Goal: Check status: Check status

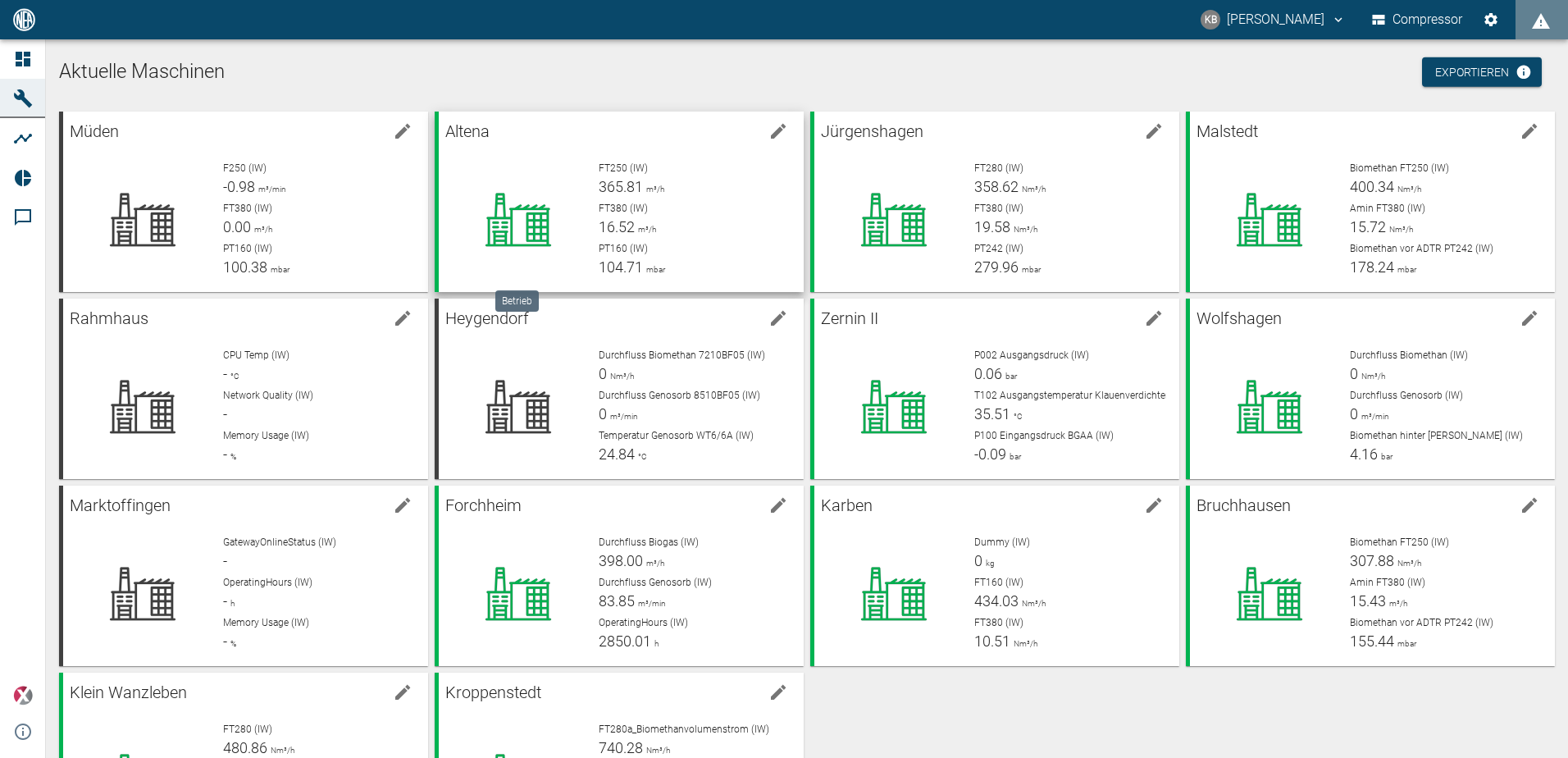
click at [561, 183] on div at bounding box center [518, 219] width 133 height 118
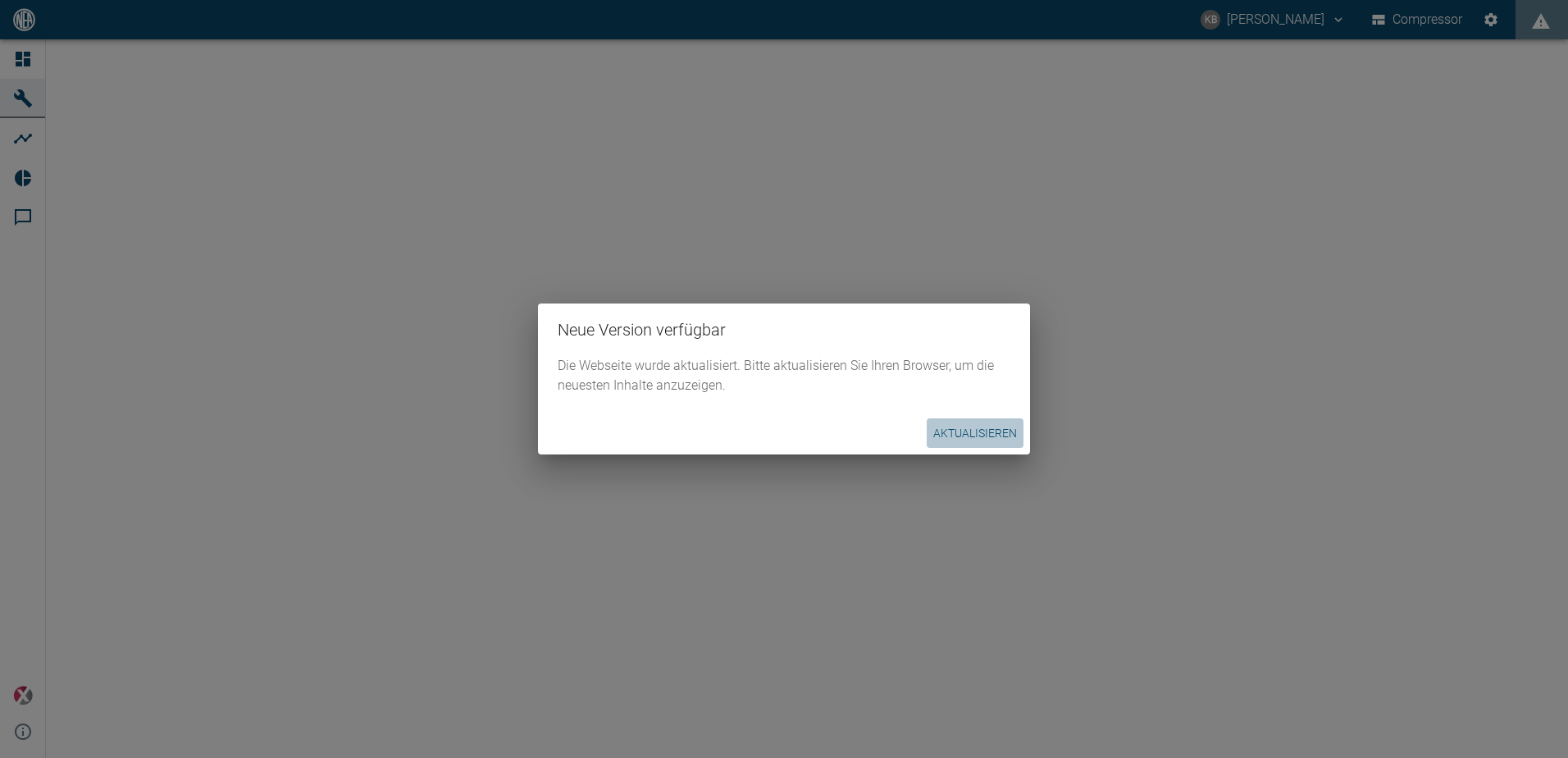
click at [955, 419] on button "Aktualisieren" at bounding box center [975, 433] width 97 height 31
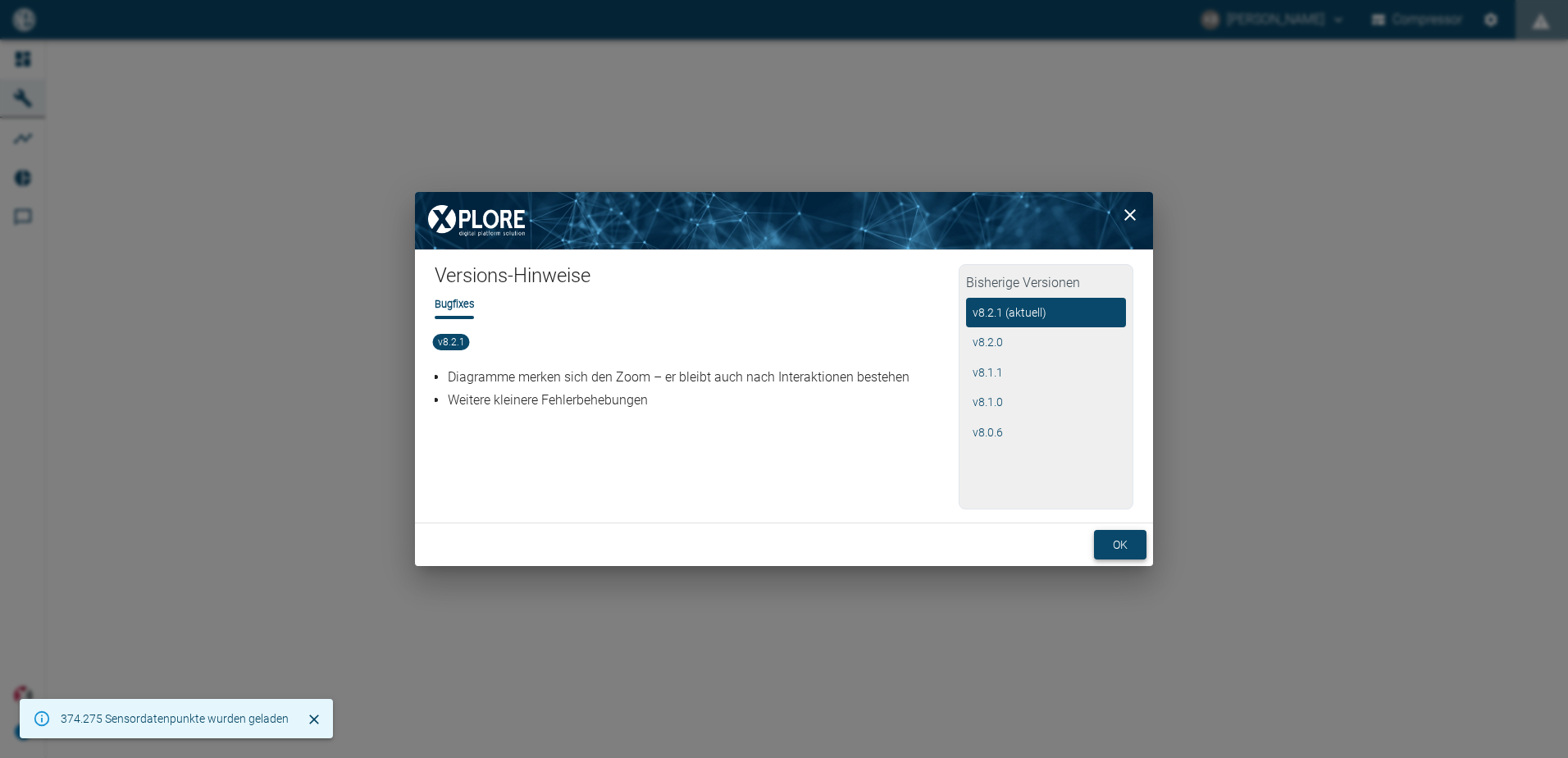
click at [1123, 546] on button "ok" at bounding box center [1120, 546] width 53 height 31
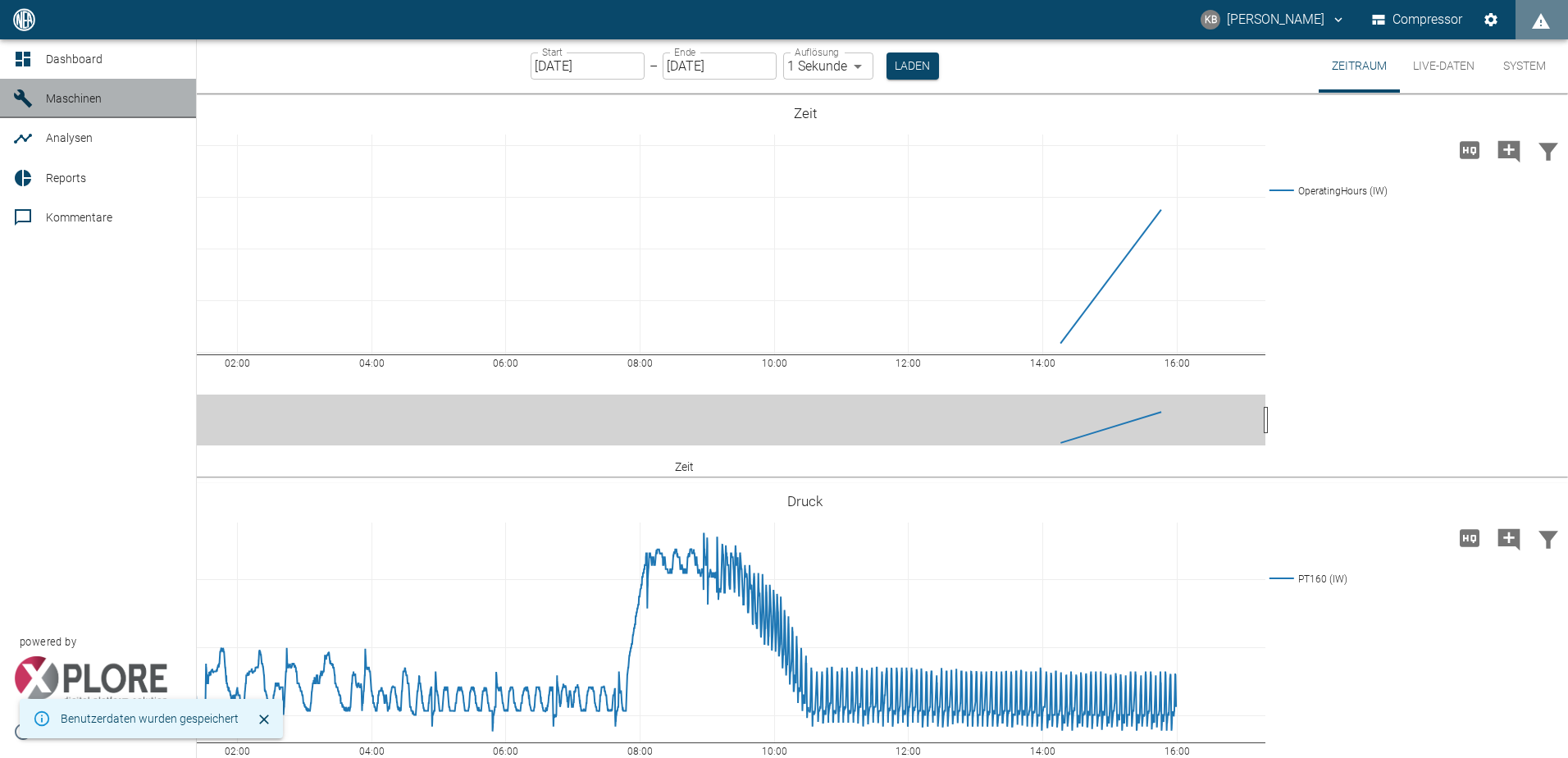
click at [20, 101] on icon at bounding box center [22, 98] width 20 height 20
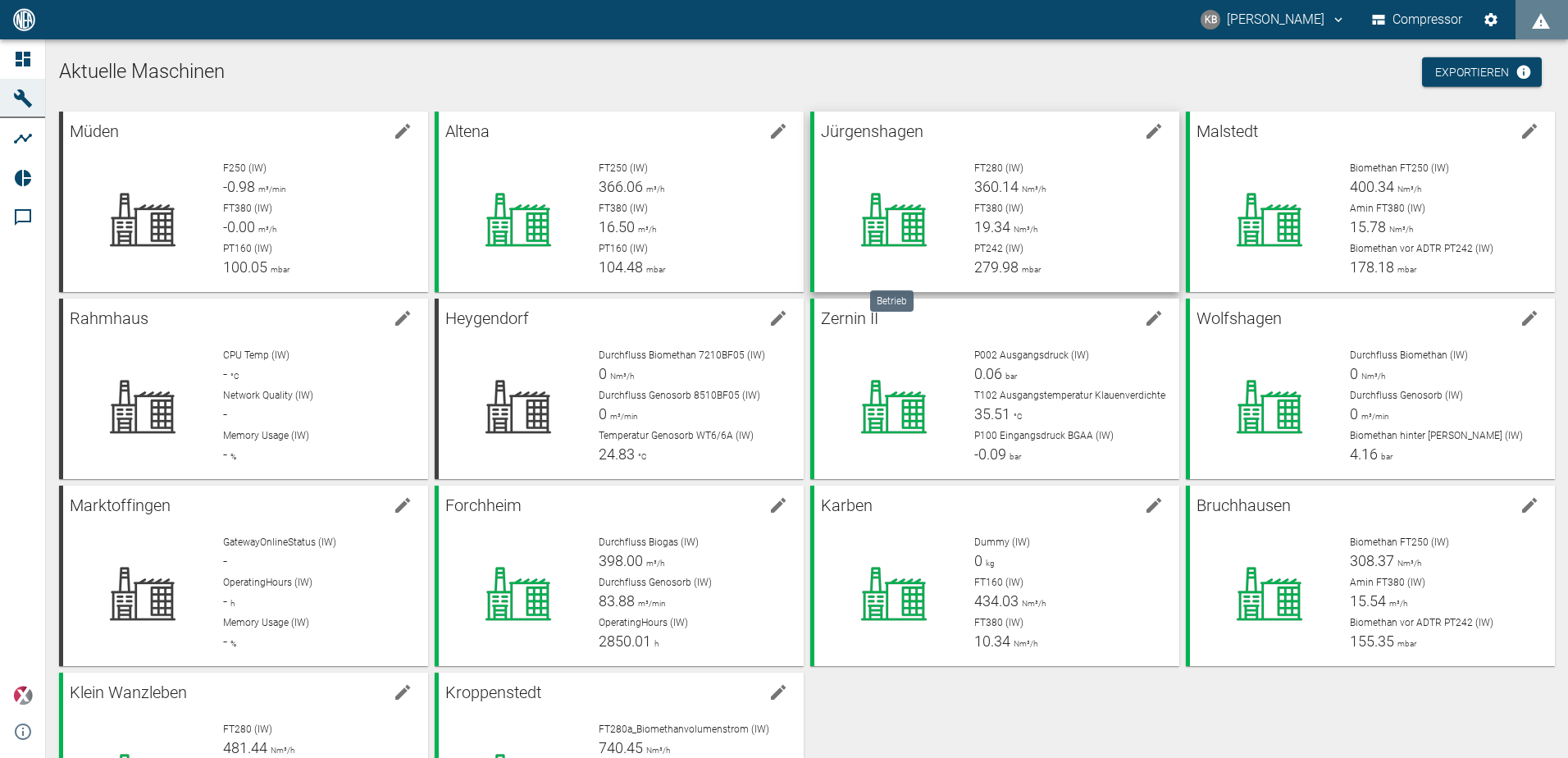
click at [883, 215] on icon at bounding box center [894, 219] width 107 height 65
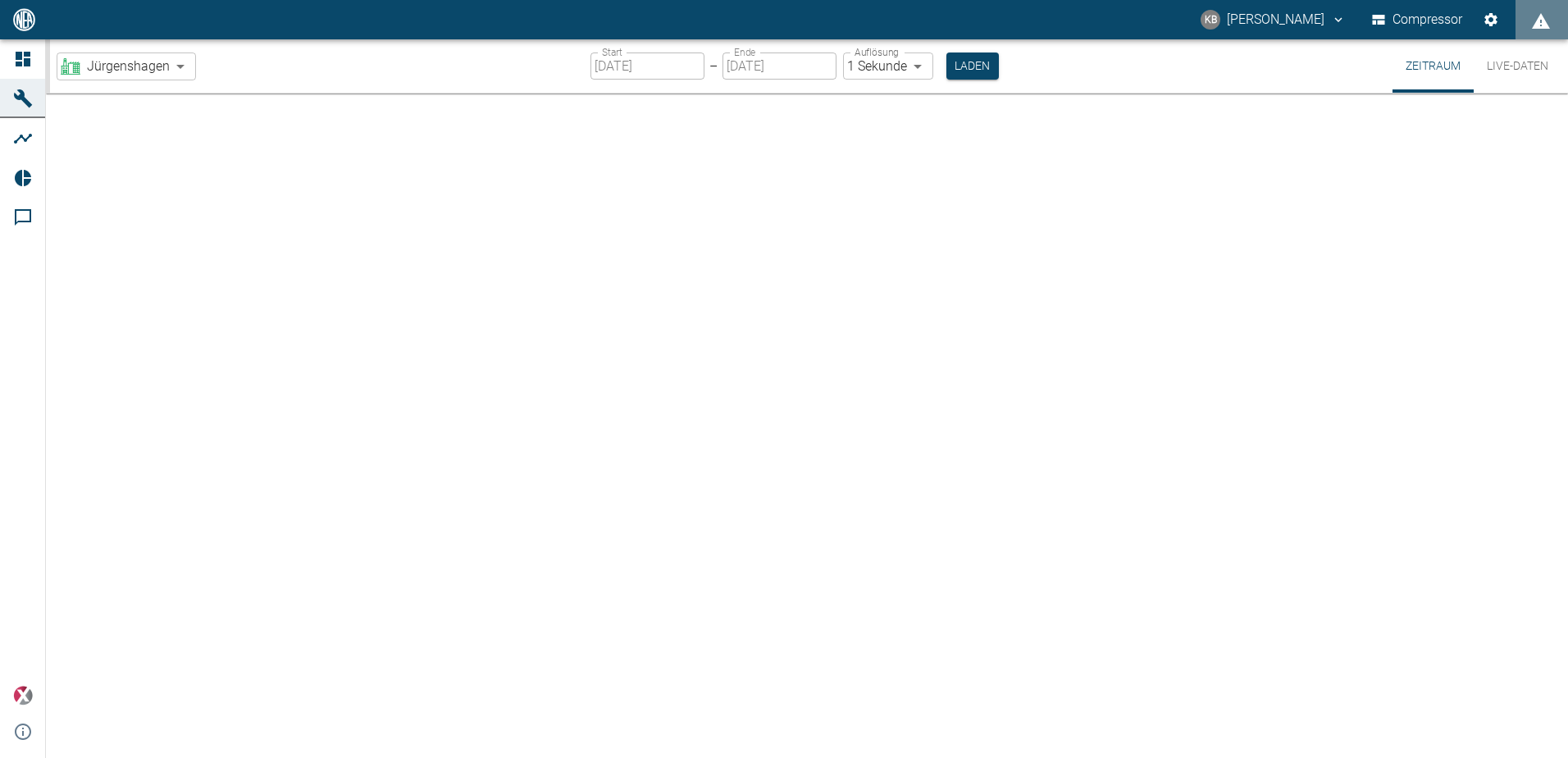
type input "2min"
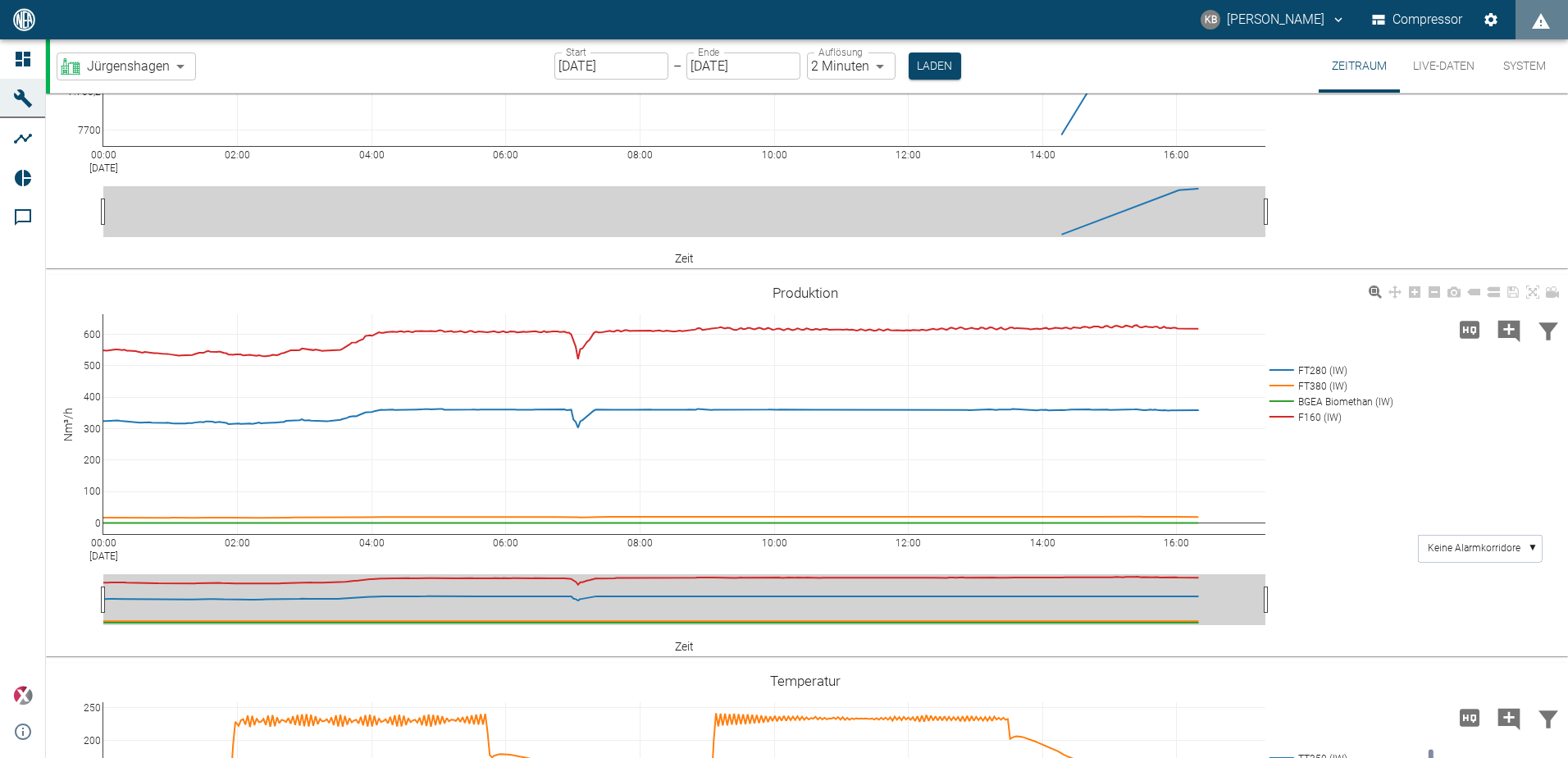
scroll to position [246, 0]
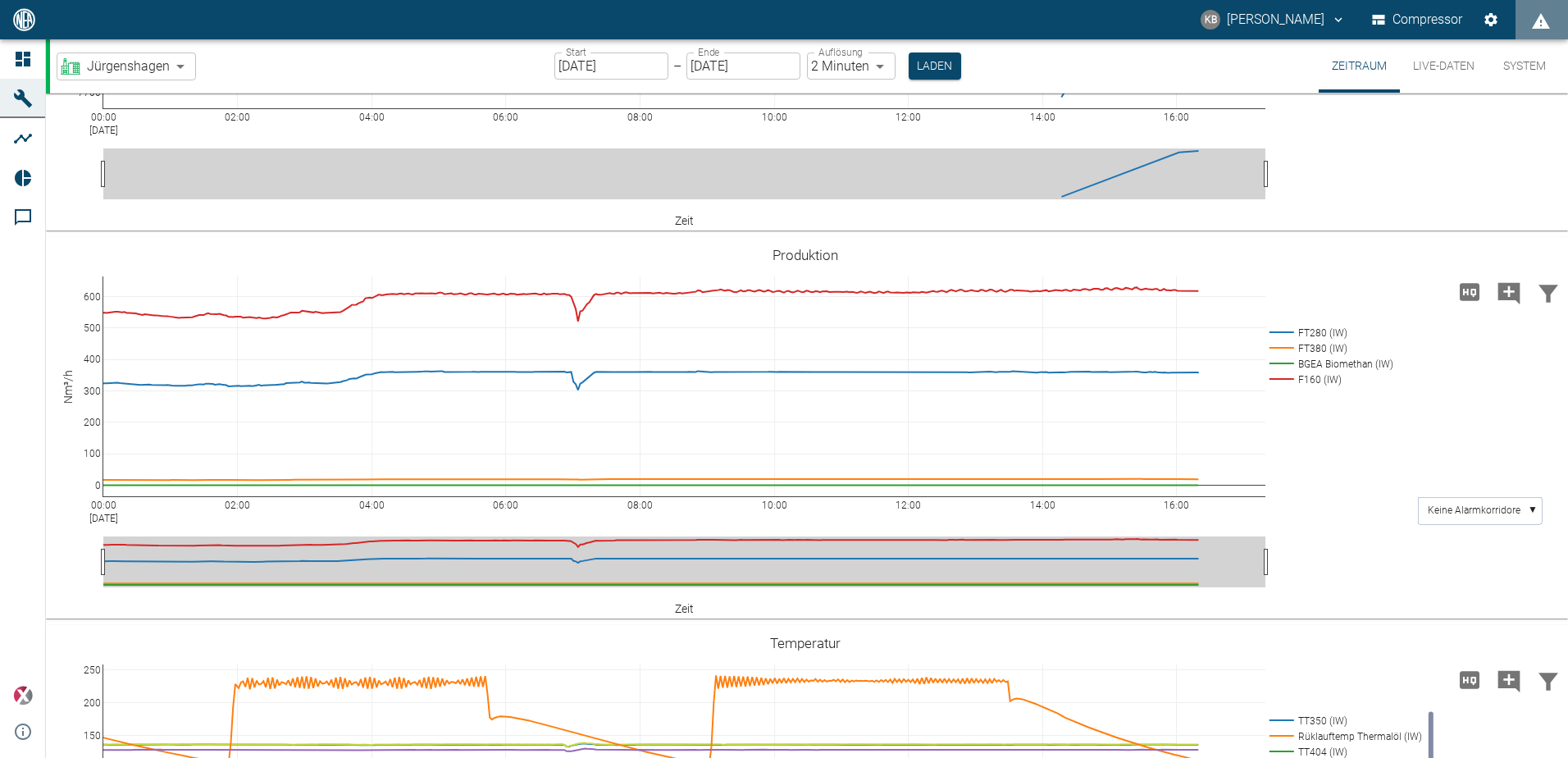
click at [629, 73] on input "[DATE]" at bounding box center [612, 66] width 114 height 27
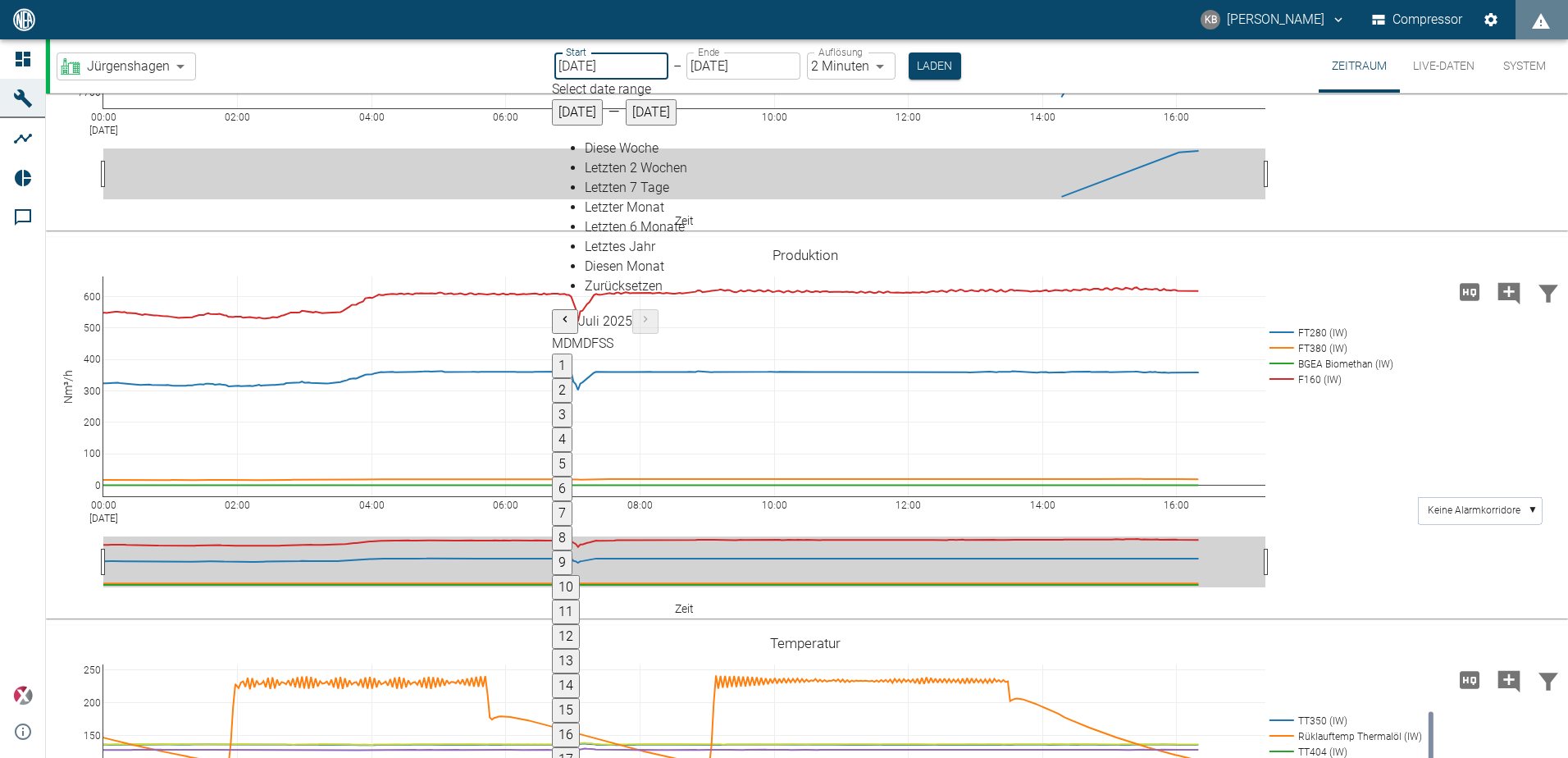
type input "[DATE]"
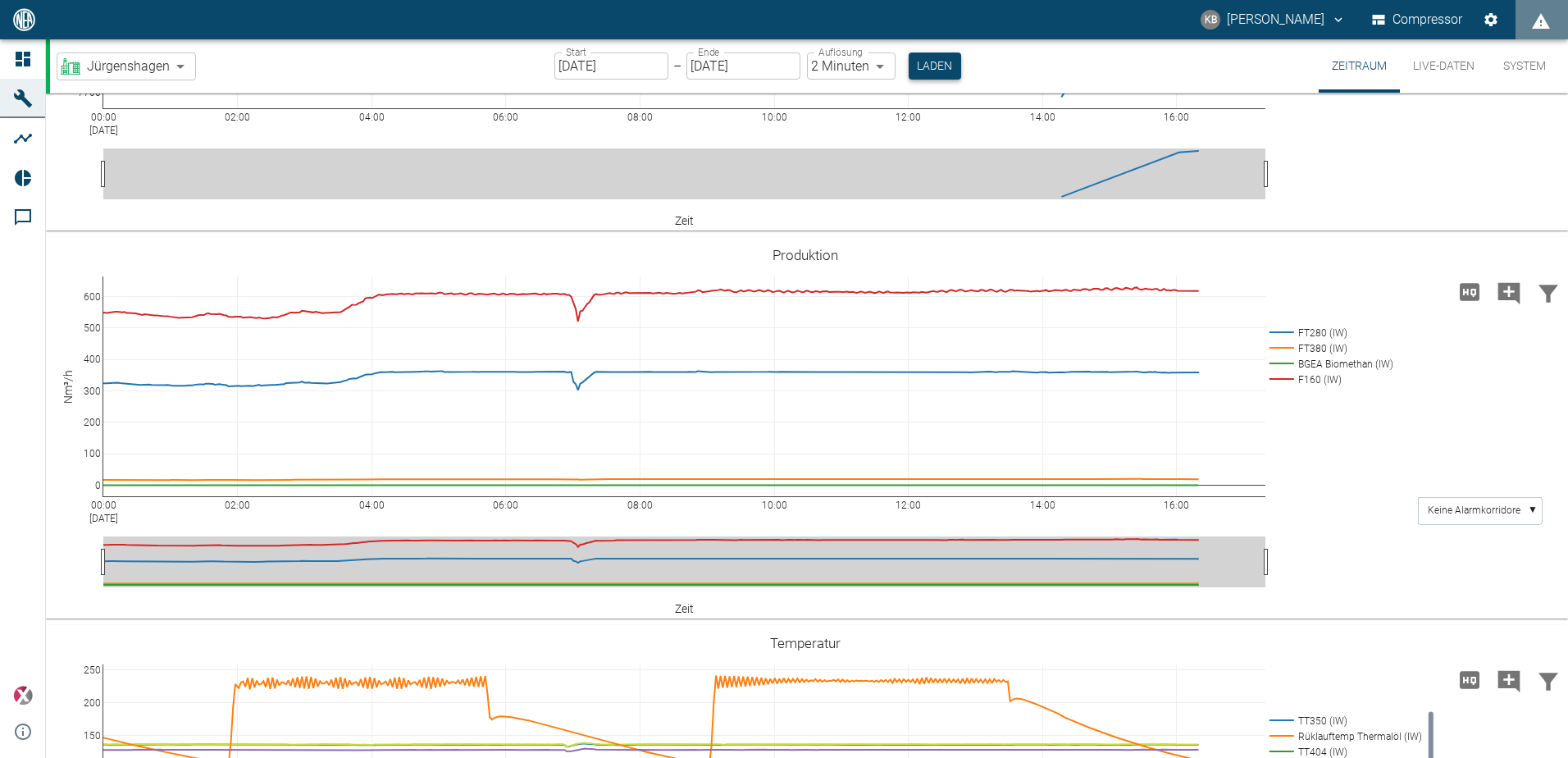
click at [945, 71] on button "Laden" at bounding box center [935, 66] width 53 height 27
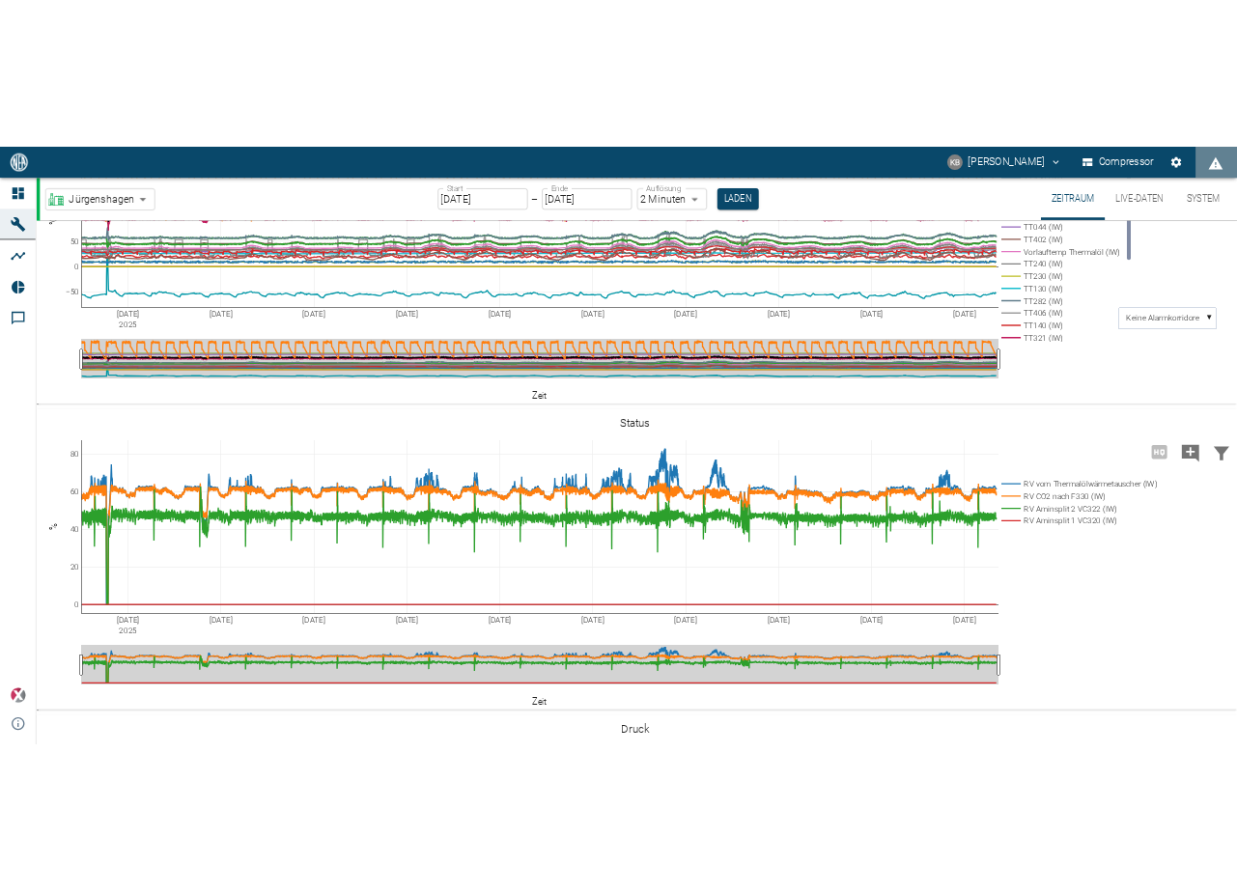
scroll to position [869, 0]
